Goal: Information Seeking & Learning: Learn about a topic

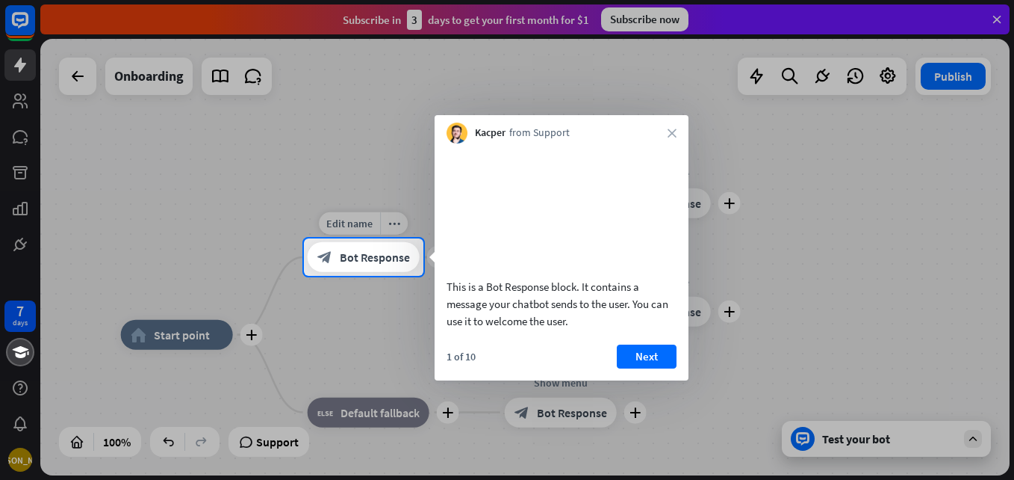
click at [392, 261] on span "Bot Response" at bounding box center [375, 256] width 70 height 15
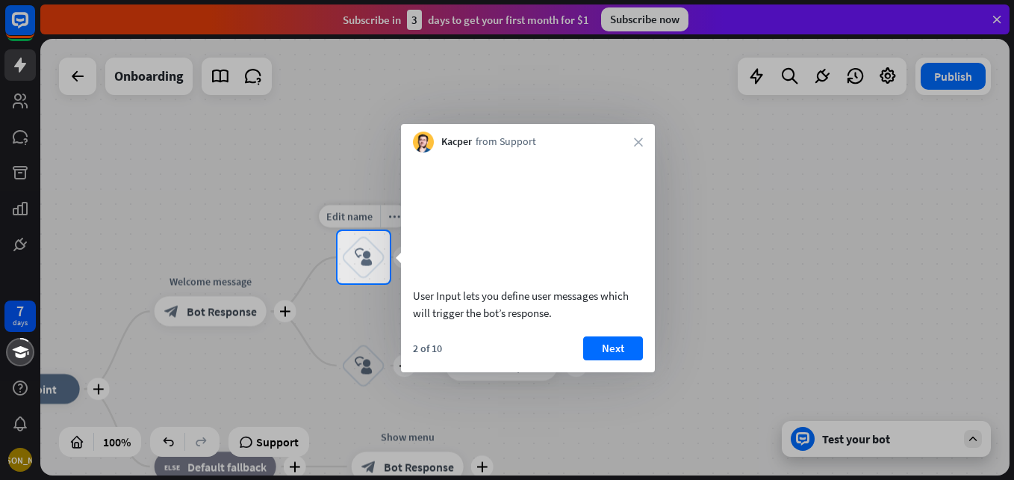
click at [373, 264] on div "block_user_input" at bounding box center [363, 257] width 45 height 45
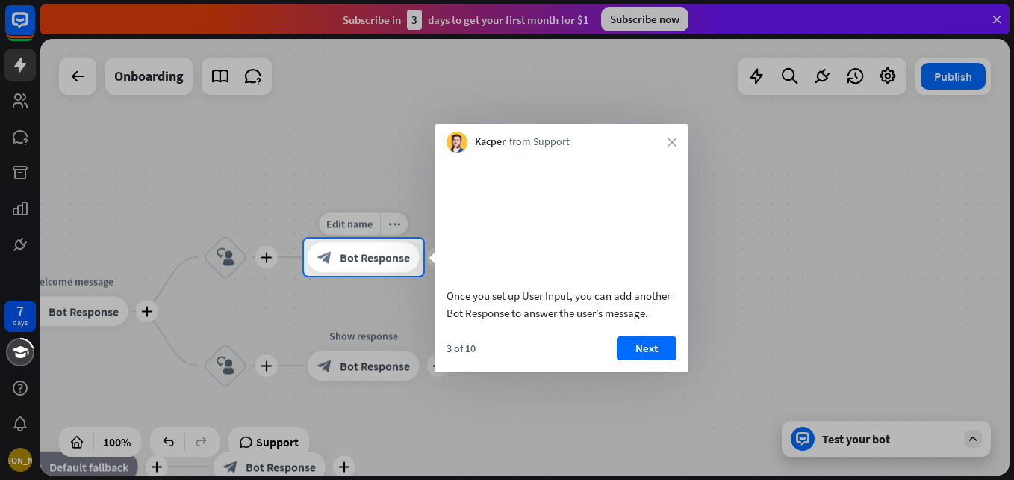
click at [409, 262] on span "Bot Response" at bounding box center [375, 256] width 70 height 15
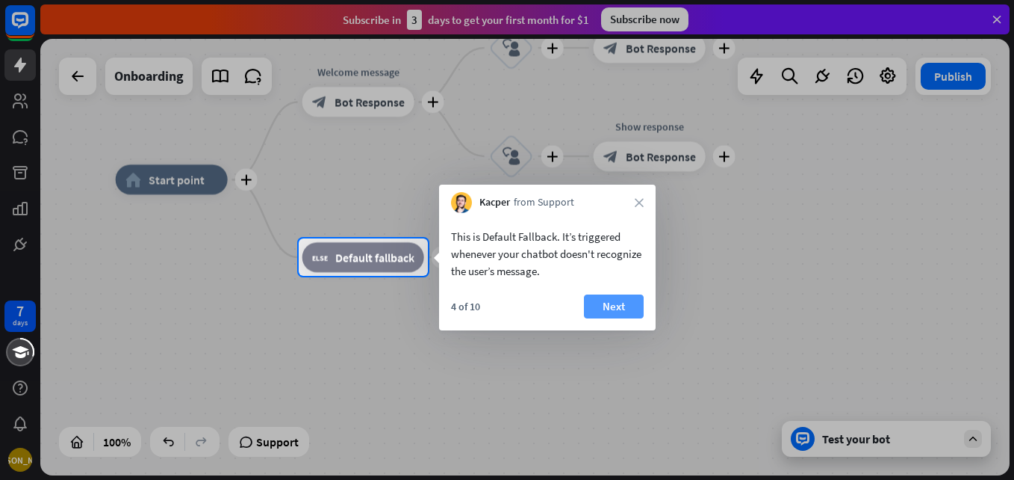
click at [624, 316] on button "Next" at bounding box center [614, 306] width 60 height 24
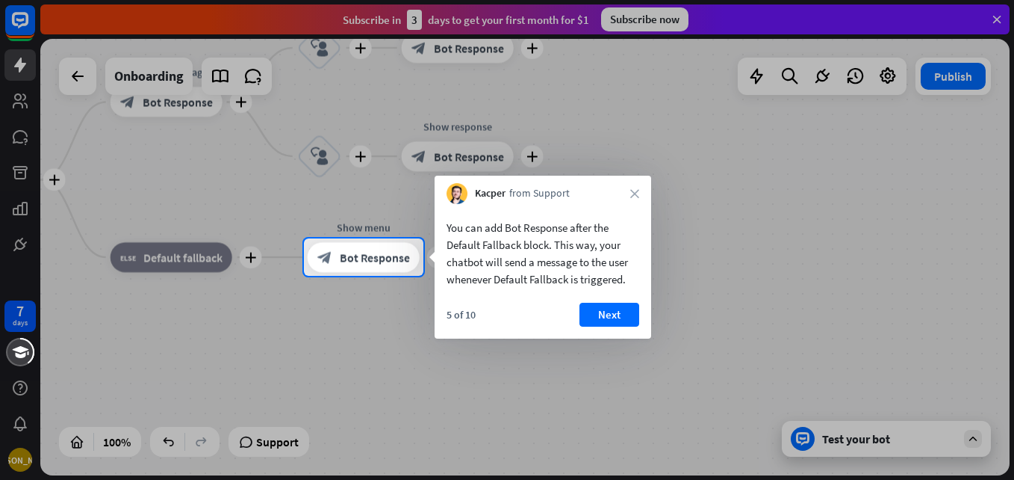
click at [612, 303] on button "Next" at bounding box center [610, 314] width 60 height 24
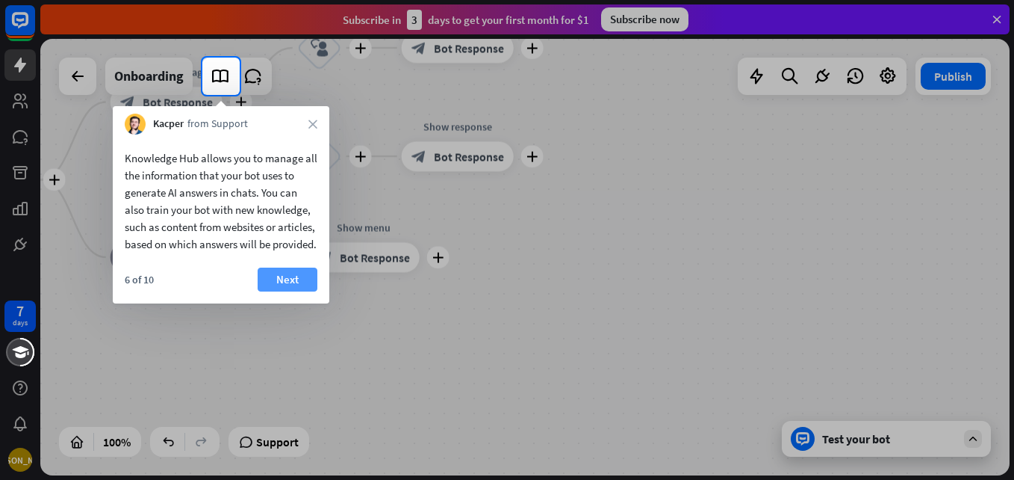
click at [302, 291] on button "Next" at bounding box center [288, 279] width 60 height 24
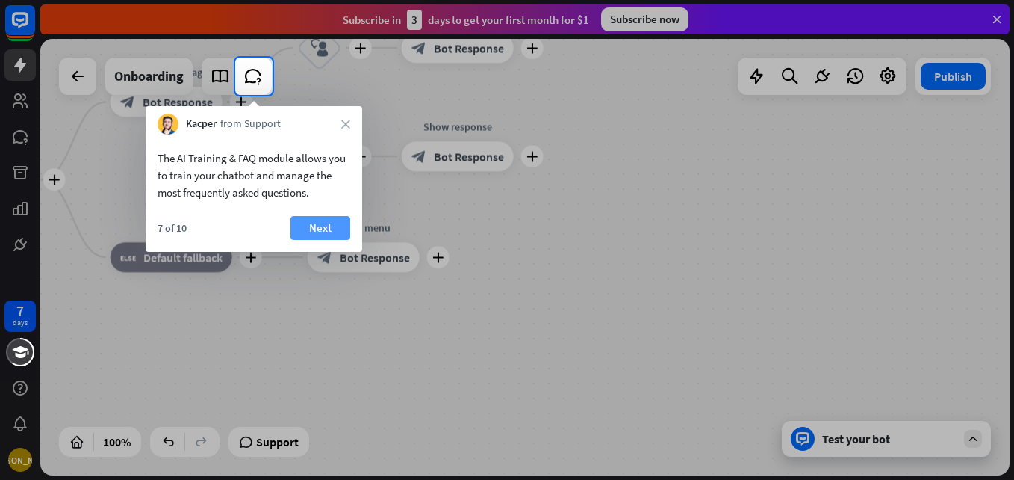
click at [311, 233] on button "Next" at bounding box center [321, 228] width 60 height 24
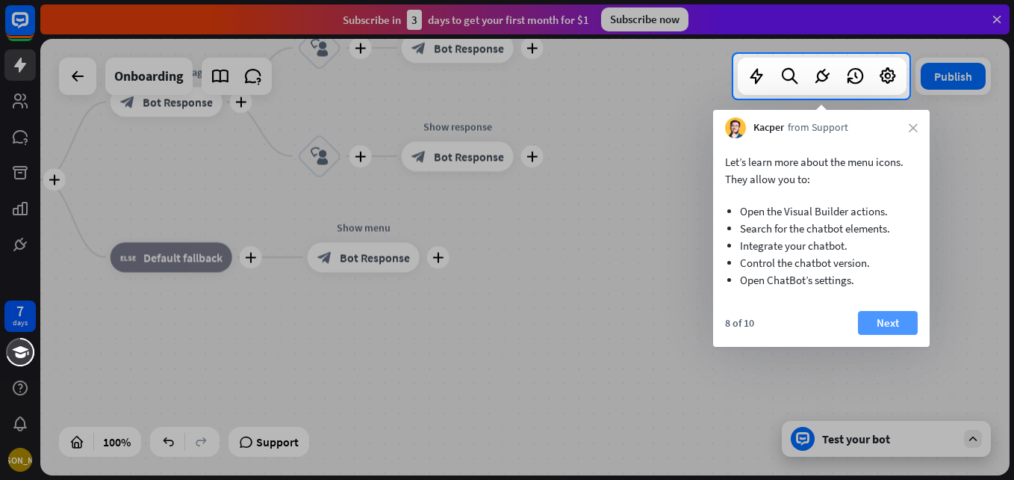
click at [870, 326] on button "Next" at bounding box center [888, 323] width 60 height 24
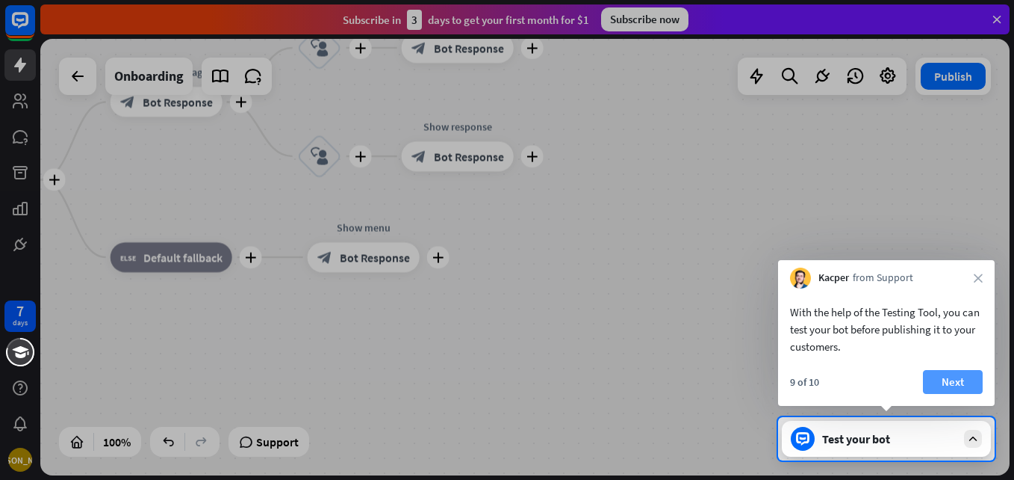
click at [973, 382] on button "Next" at bounding box center [953, 382] width 60 height 24
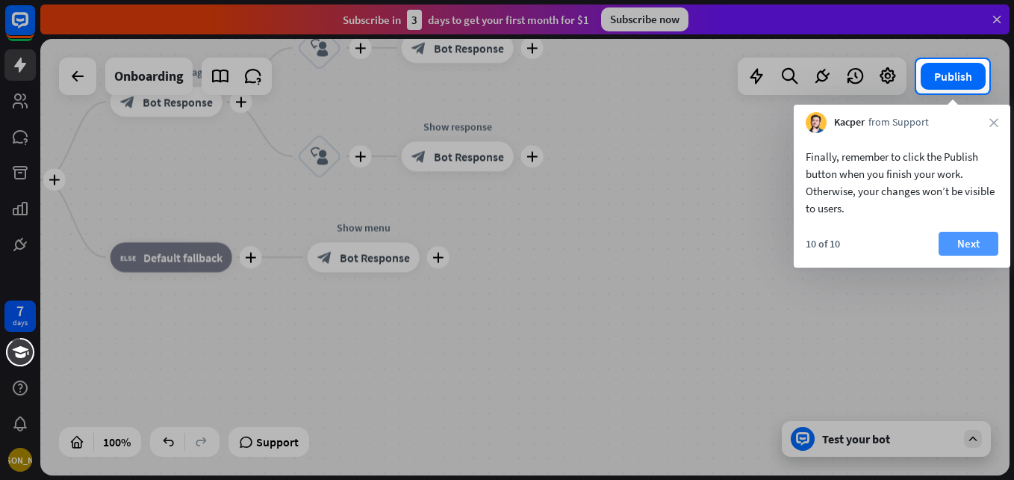
click at [978, 243] on button "Next" at bounding box center [969, 244] width 60 height 24
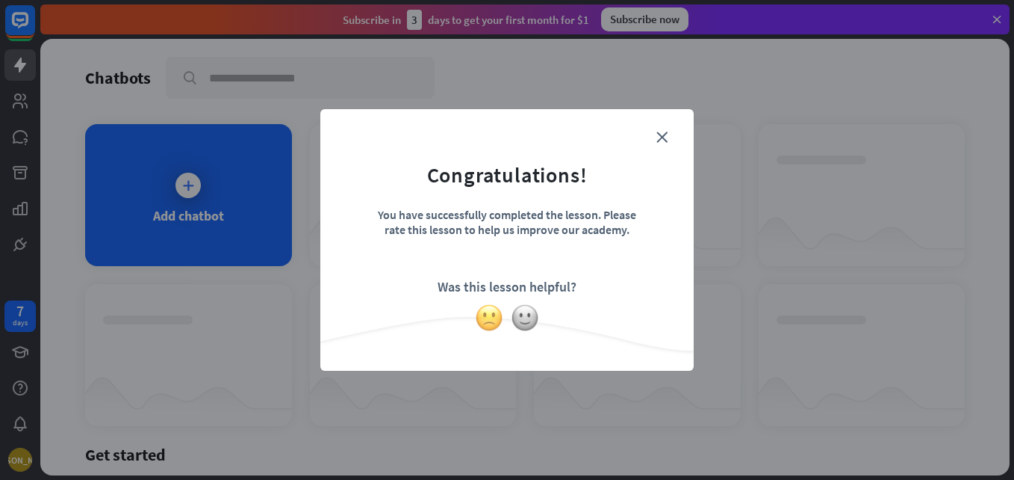
click at [485, 312] on img at bounding box center [489, 317] width 28 height 28
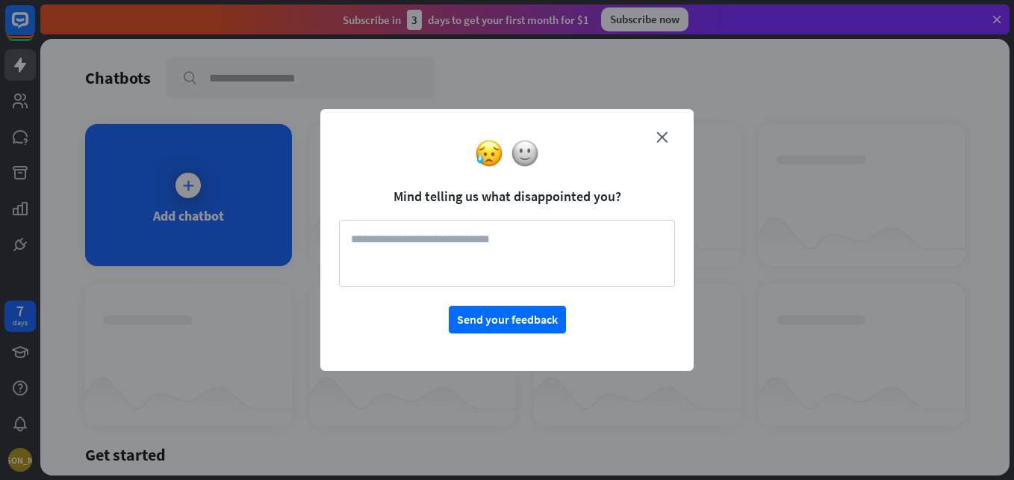
click at [522, 276] on textarea at bounding box center [507, 253] width 336 height 67
type textarea "*"
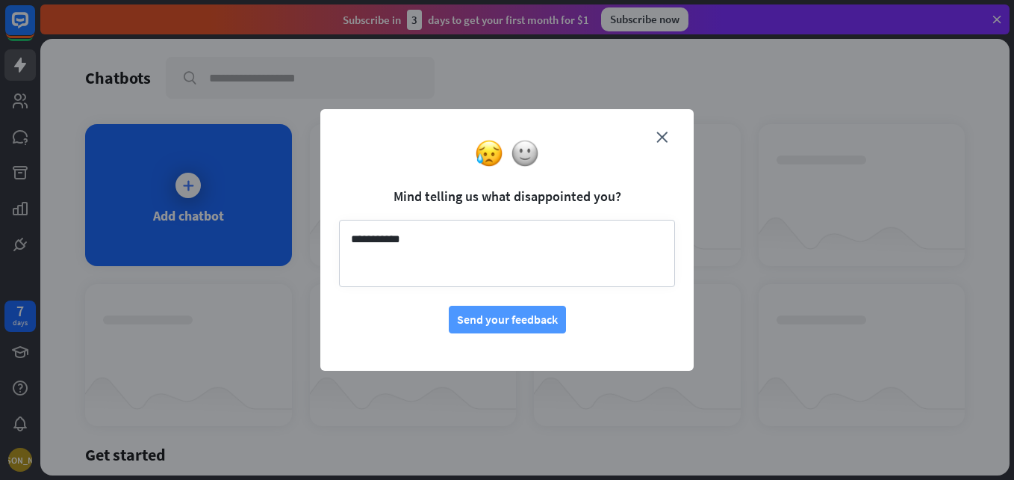
click at [512, 310] on button "Send your feedback" at bounding box center [507, 319] width 117 height 28
type textarea "**********"
click at [504, 318] on button "Send your feedback" at bounding box center [507, 319] width 117 height 28
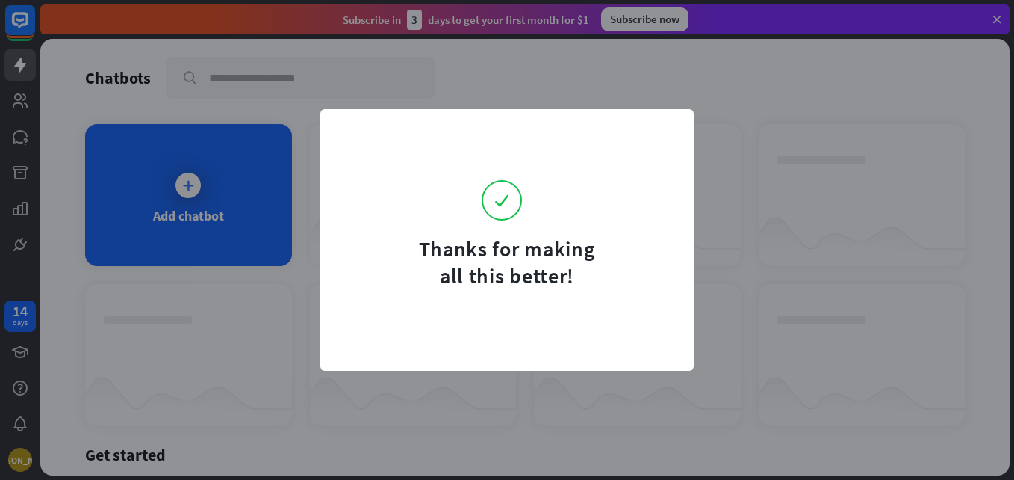
click at [659, 238] on form "Thanks for making all this better!" at bounding box center [507, 208] width 336 height 161
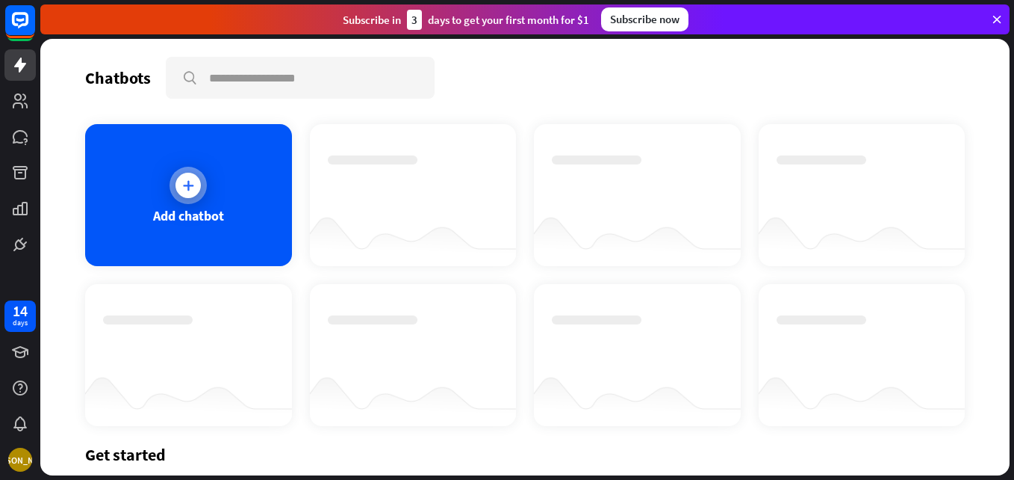
click at [187, 205] on div "Add chatbot" at bounding box center [188, 195] width 207 height 142
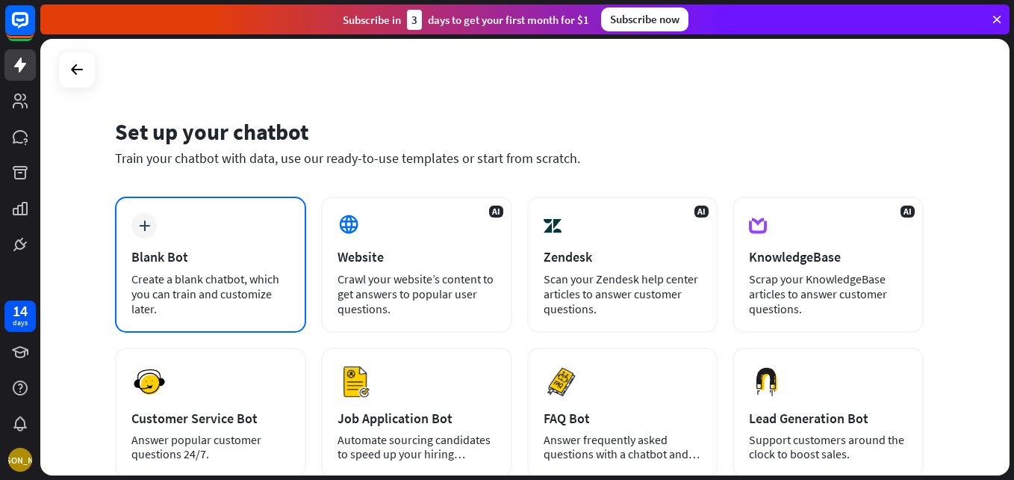
click at [239, 252] on div "Blank Bot" at bounding box center [210, 256] width 158 height 17
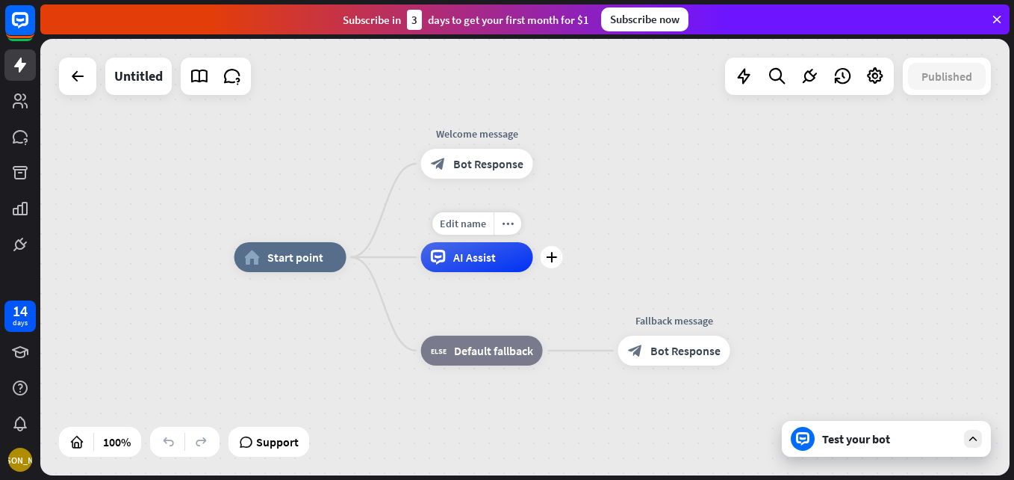
click at [494, 272] on div "Edit name more_horiz plus AI Assist" at bounding box center [477, 257] width 112 height 30
click at [494, 269] on div "AI Assist" at bounding box center [477, 257] width 112 height 30
click at [909, 435] on div "Test your bot" at bounding box center [889, 438] width 134 height 15
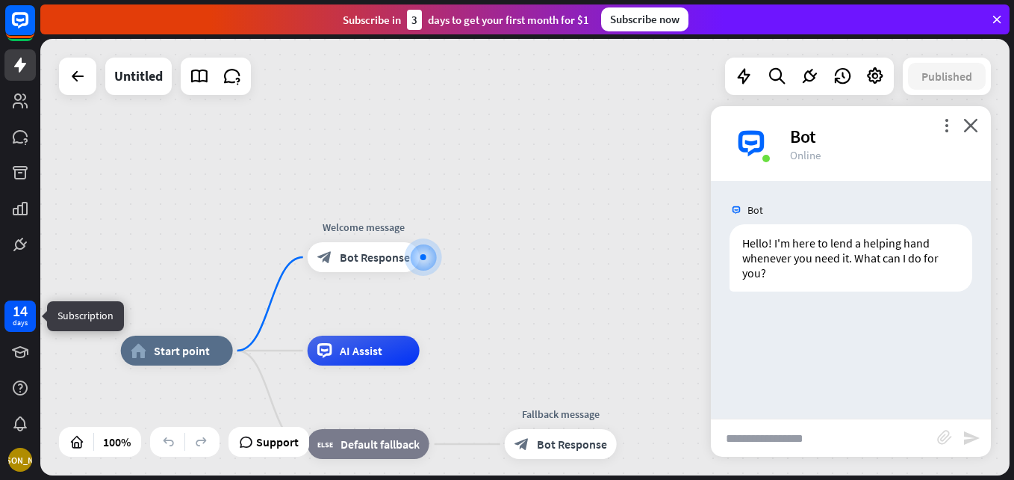
click at [27, 320] on div "days" at bounding box center [20, 322] width 15 height 10
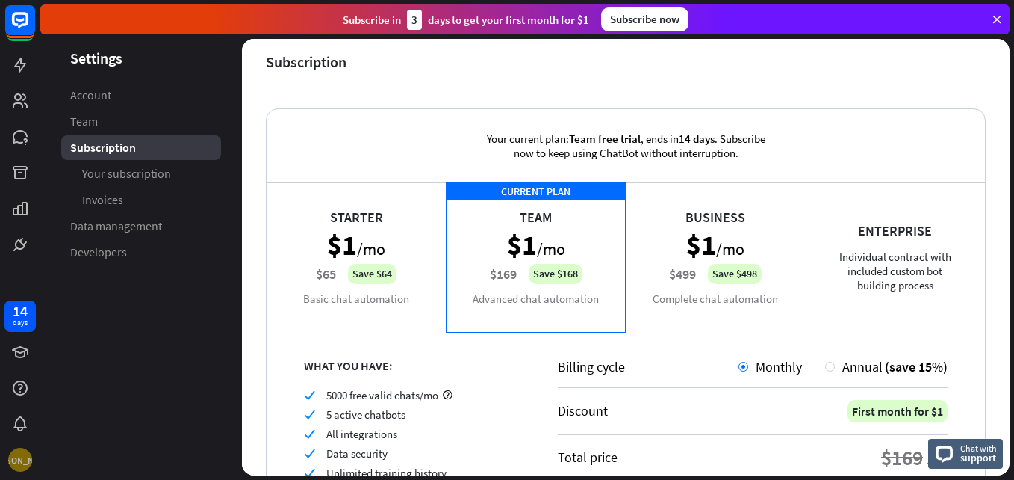
click at [22, 456] on div "[PERSON_NAME]" at bounding box center [20, 459] width 24 height 24
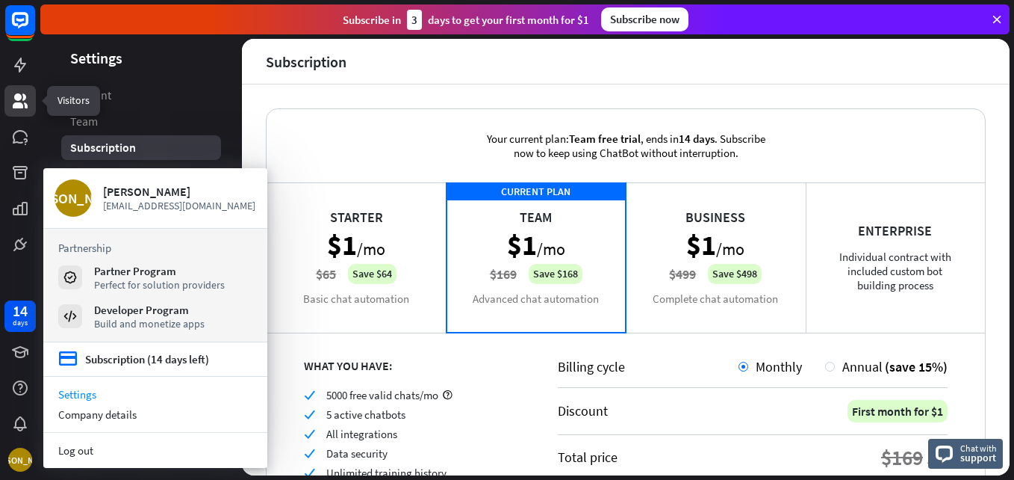
click at [22, 107] on icon at bounding box center [20, 100] width 15 height 15
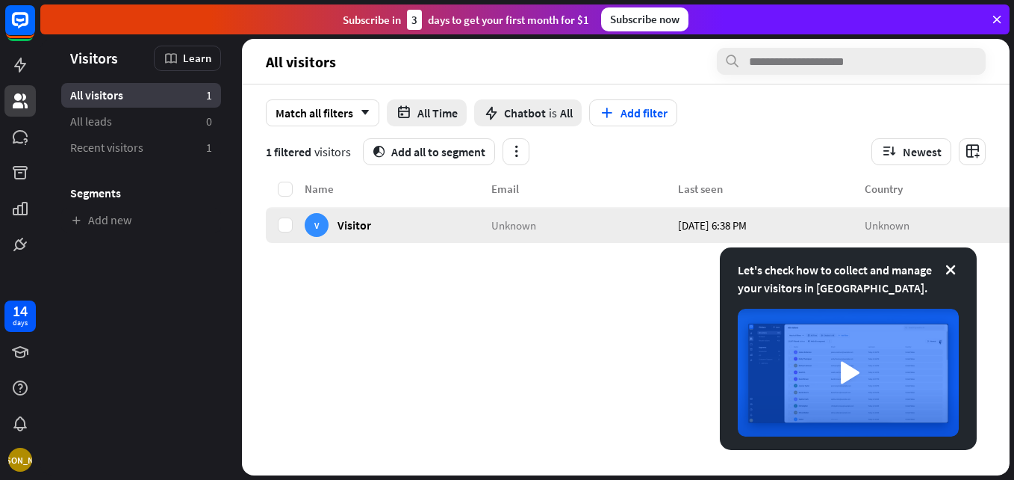
click at [361, 222] on span "Visitor" at bounding box center [355, 224] width 34 height 14
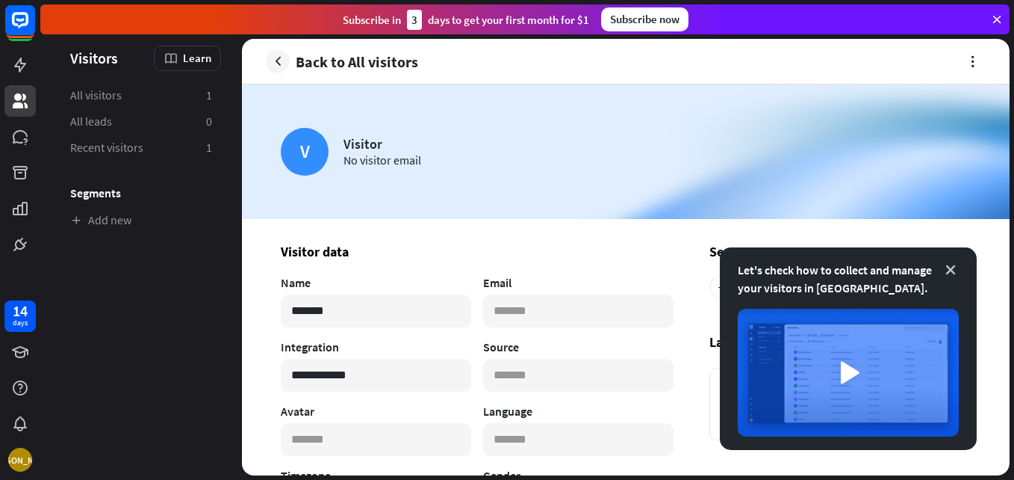
click at [955, 270] on icon at bounding box center [950, 269] width 15 height 15
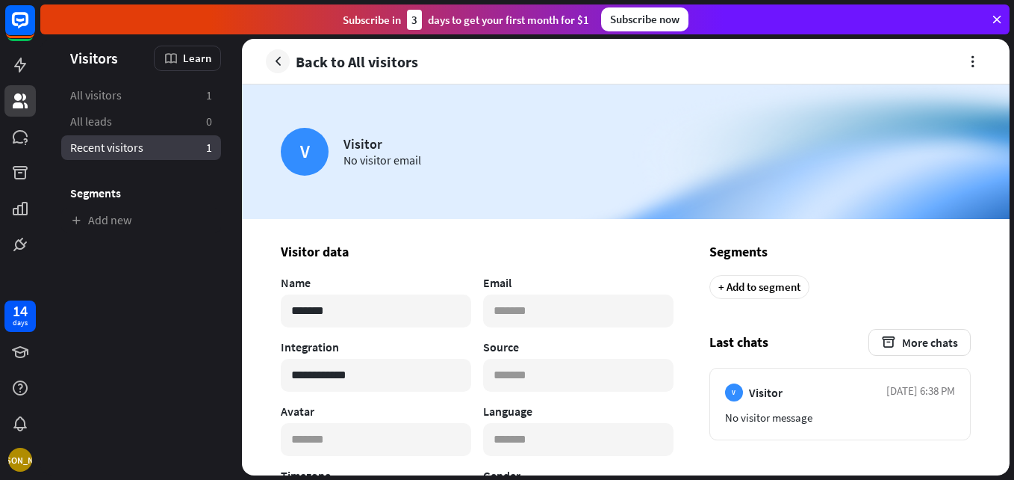
click at [173, 139] on link "Recent visitors 1" at bounding box center [141, 147] width 160 height 25
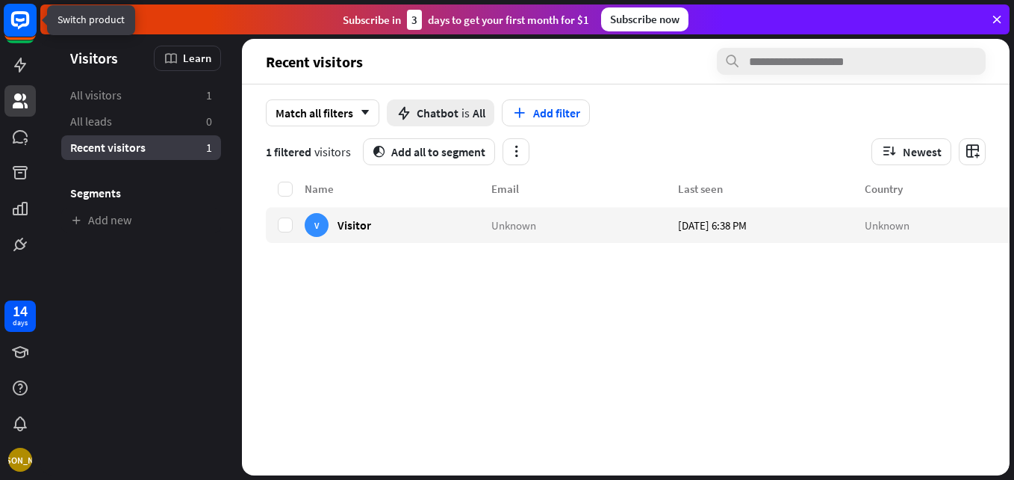
click at [22, 33] on rect at bounding box center [20, 20] width 33 height 33
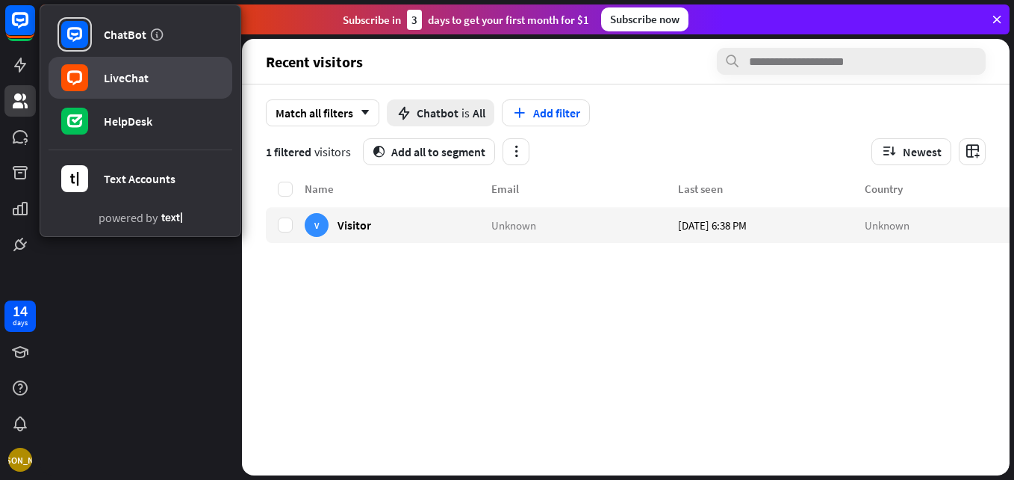
click at [173, 74] on link "LiveChat" at bounding box center [141, 78] width 184 height 42
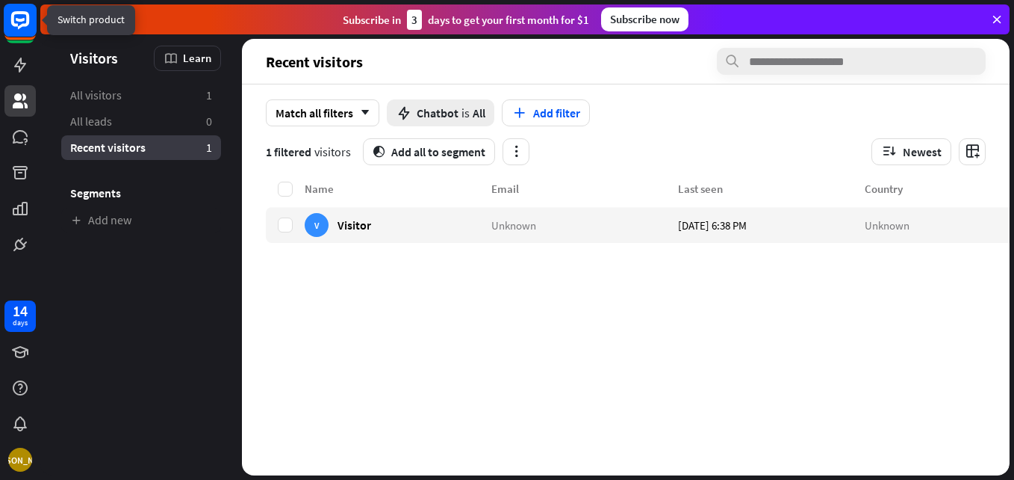
click at [19, 16] on rect at bounding box center [20, 20] width 33 height 33
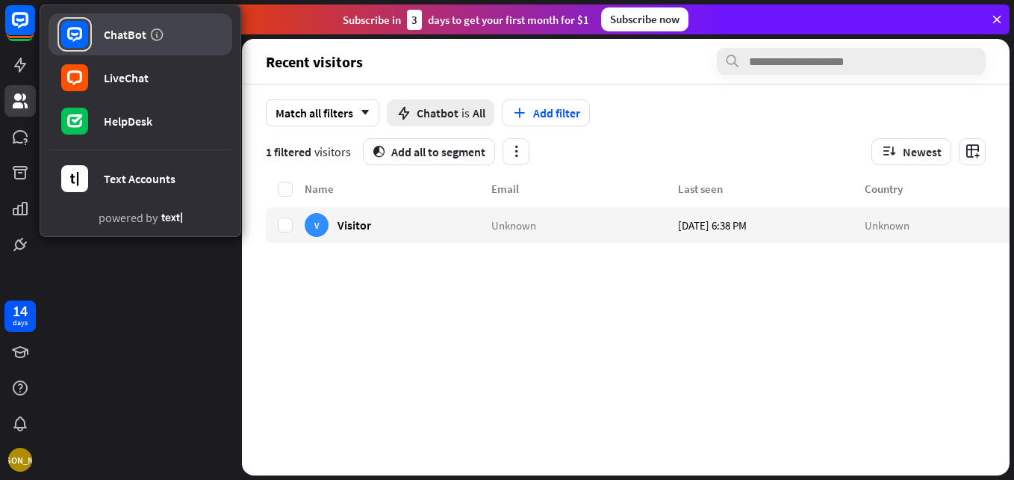
click at [114, 34] on div "ChatBot" at bounding box center [125, 34] width 43 height 15
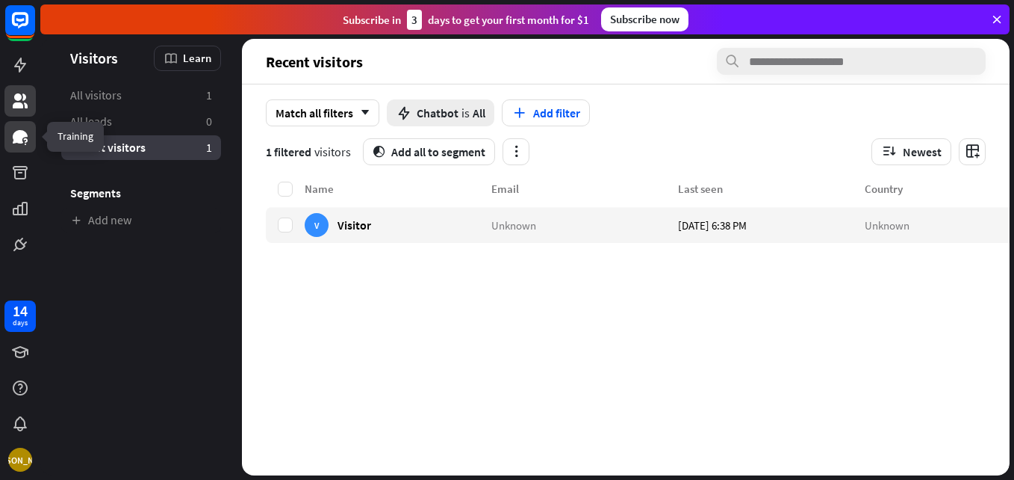
click at [18, 134] on icon at bounding box center [20, 136] width 15 height 13
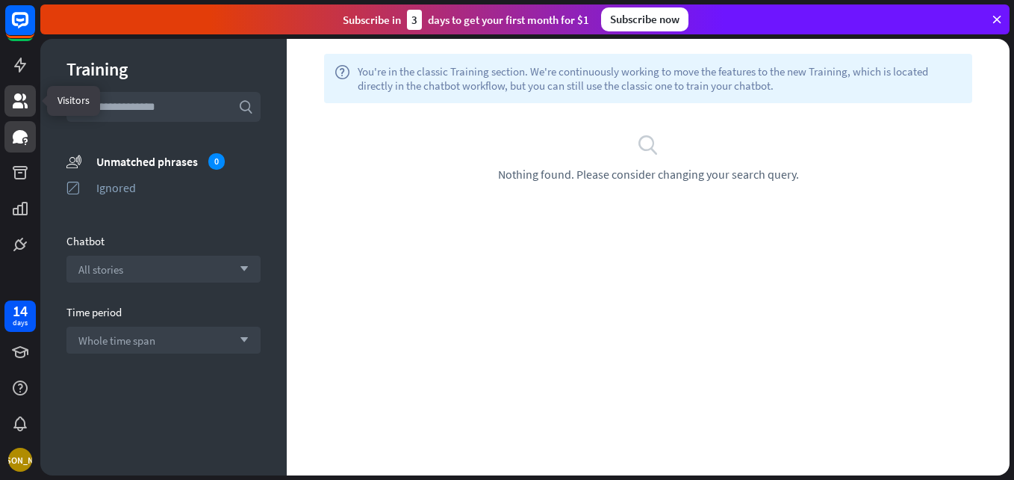
click at [33, 105] on link at bounding box center [19, 100] width 31 height 31
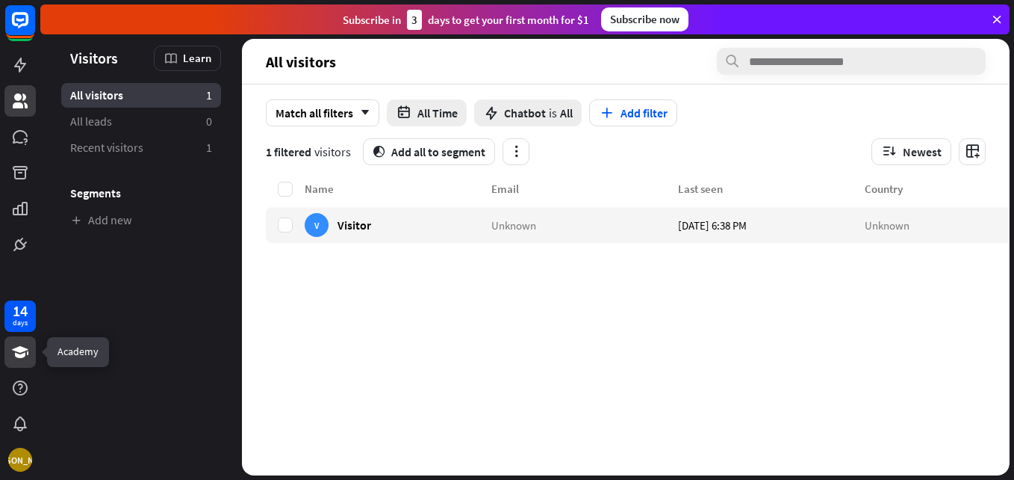
click at [19, 357] on icon at bounding box center [20, 352] width 16 height 12
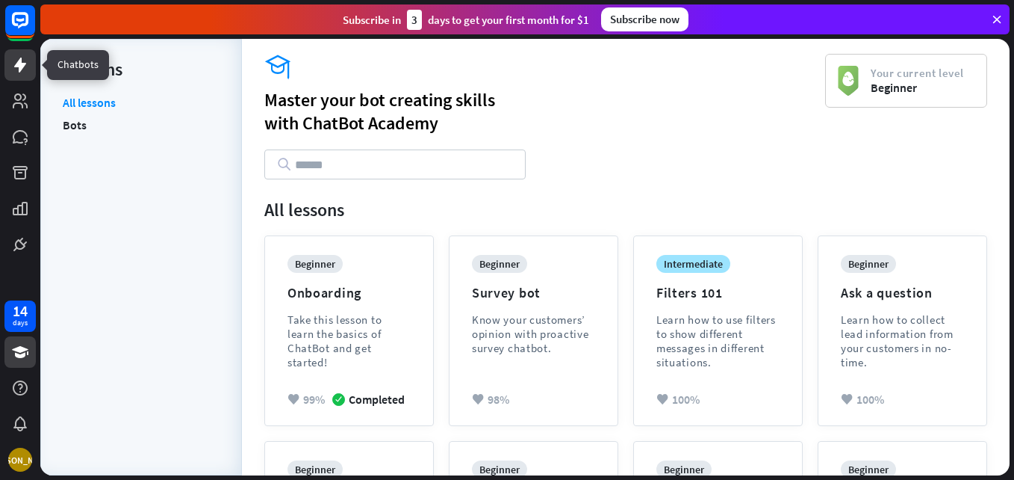
click at [31, 58] on link at bounding box center [19, 64] width 31 height 31
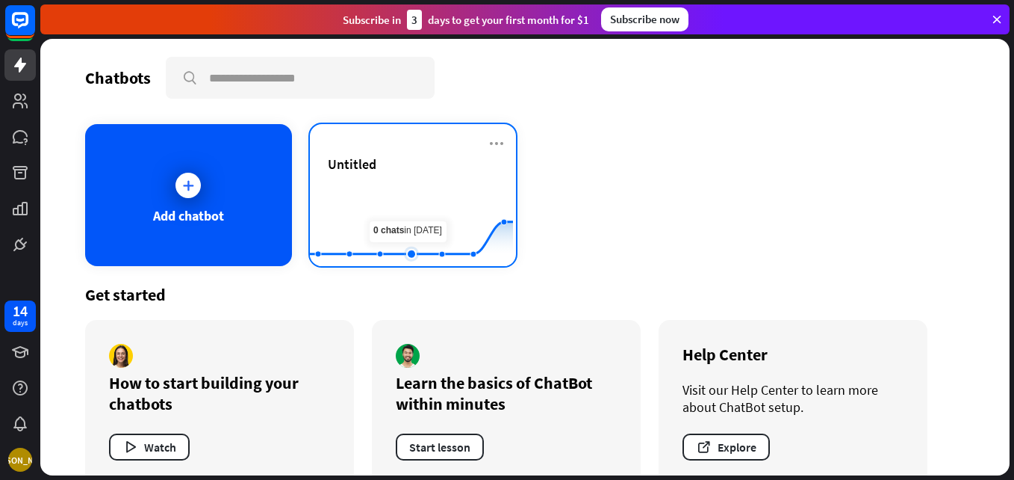
scroll to position [27, 0]
